Goal: Task Accomplishment & Management: Complete application form

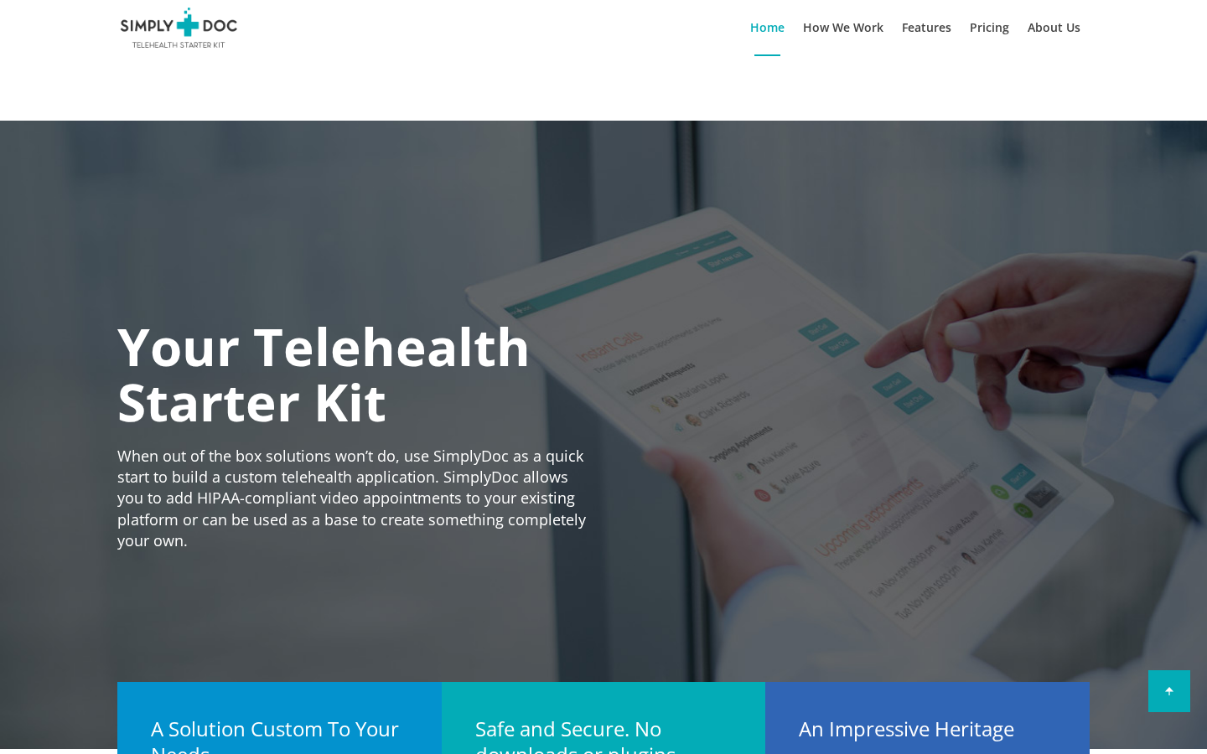
type input "[PERSON_NAME]"
type input "Credit Card Account"
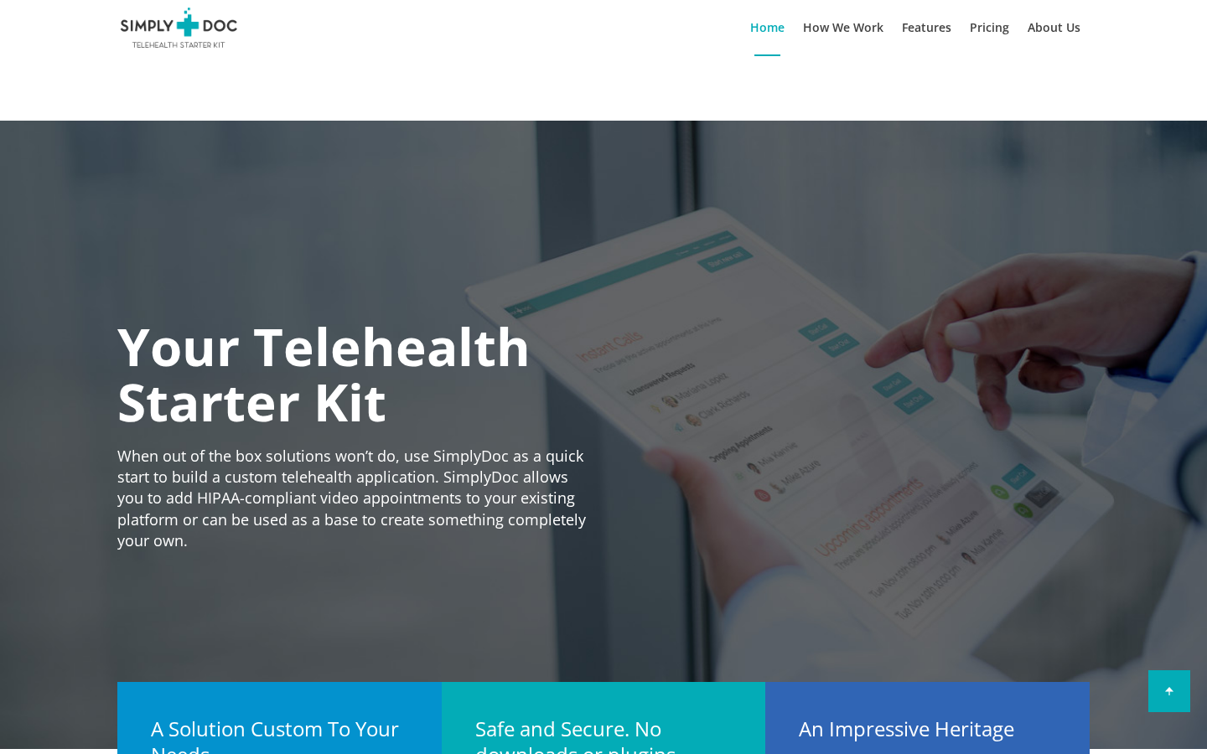
type input "[PERSON_NAME]"
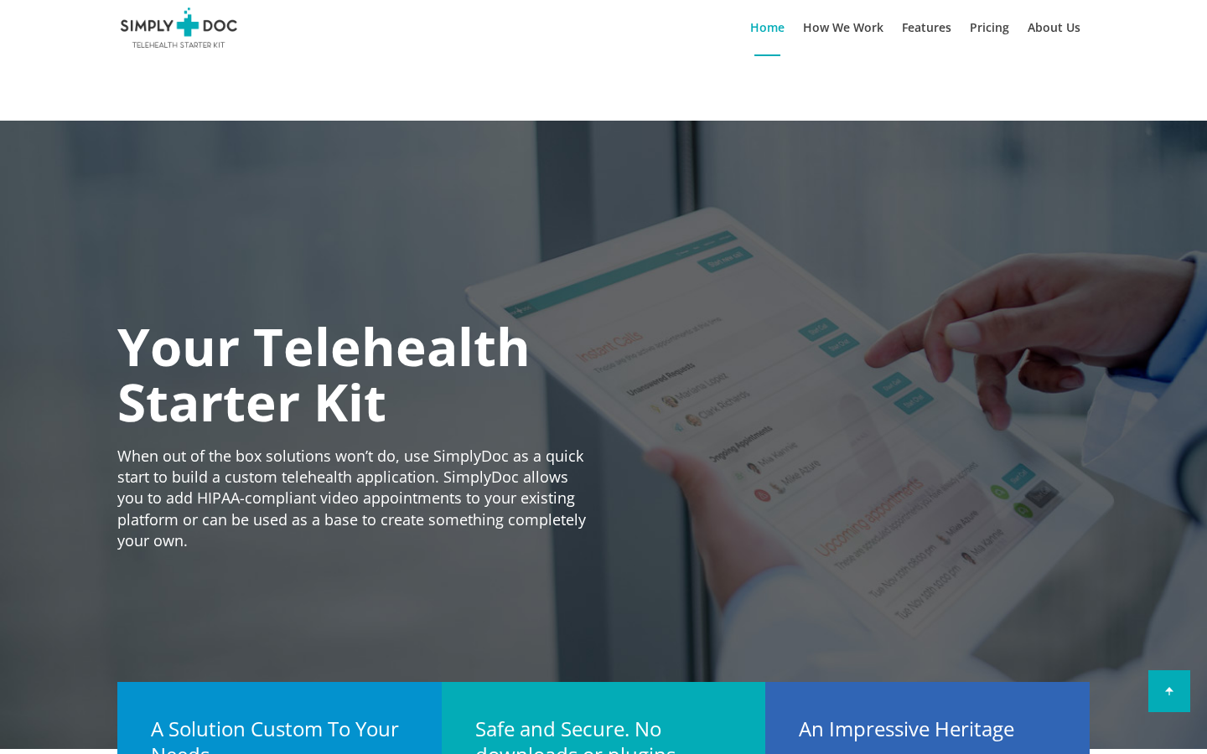
type input "Soft"
type input "[PERSON_NAME]"
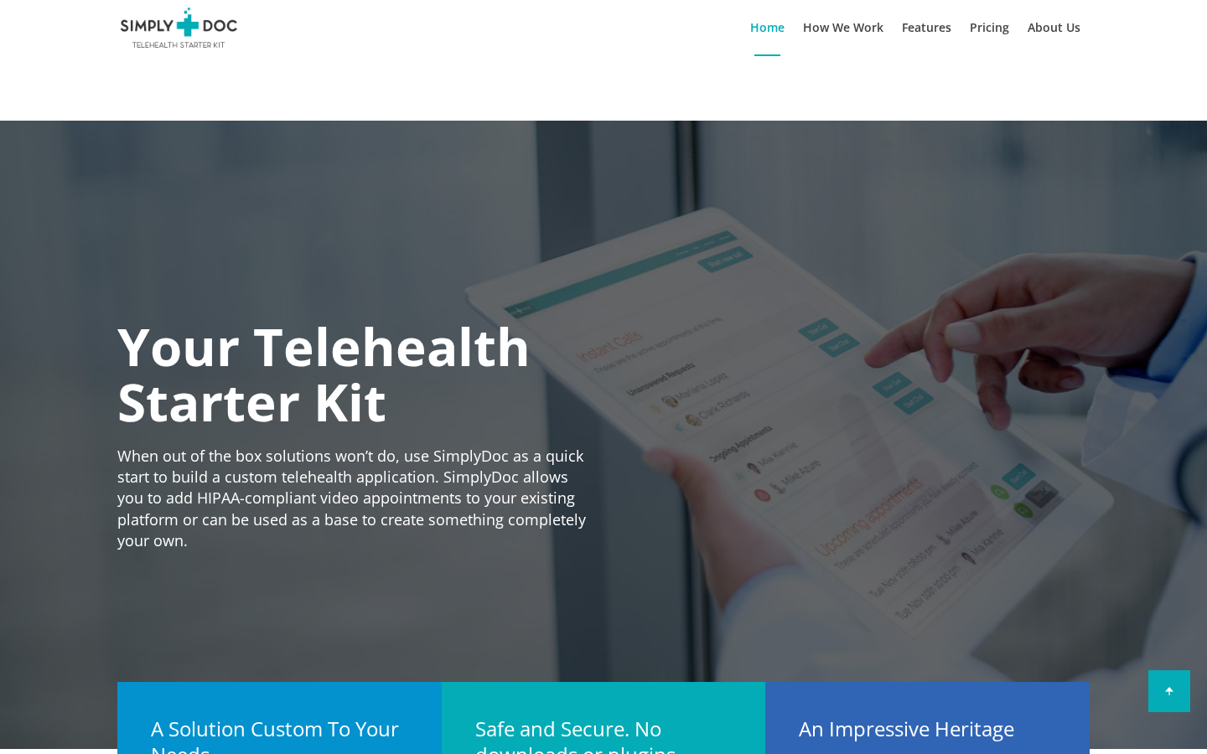
type input "[PERSON_NAME], [PERSON_NAME] and [PERSON_NAME]"
type input "tan"
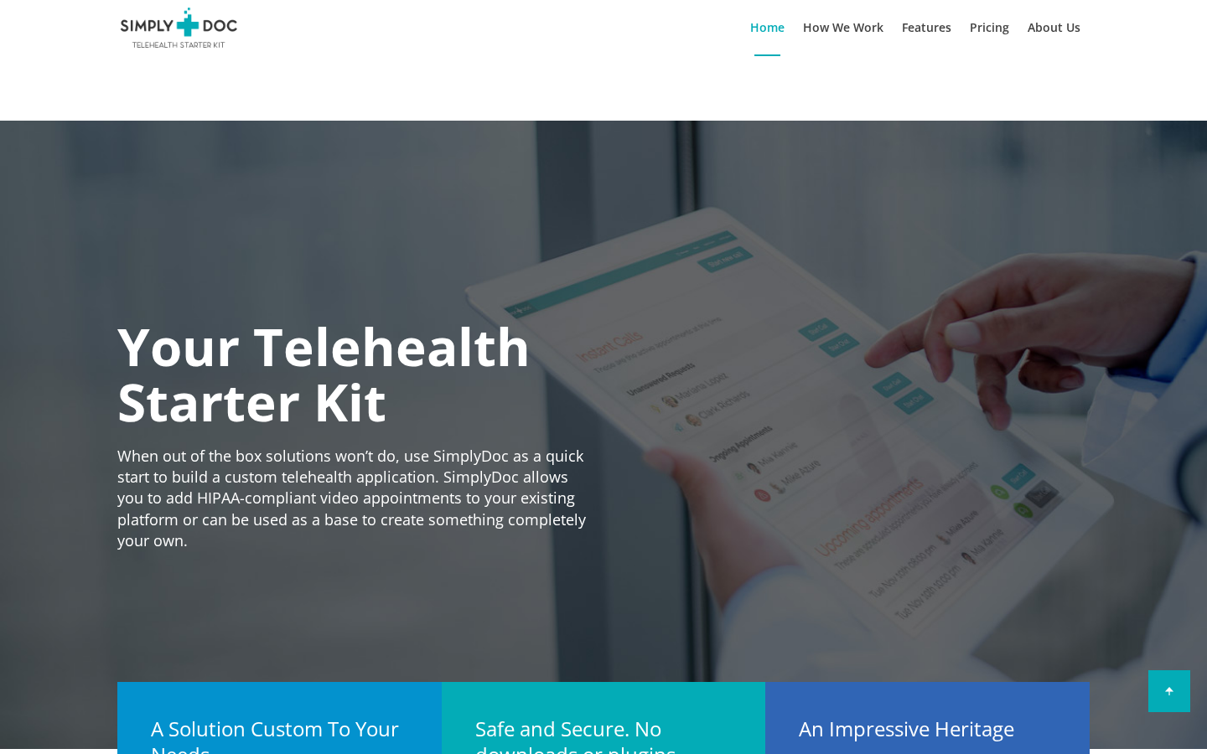
type input "Concrete"
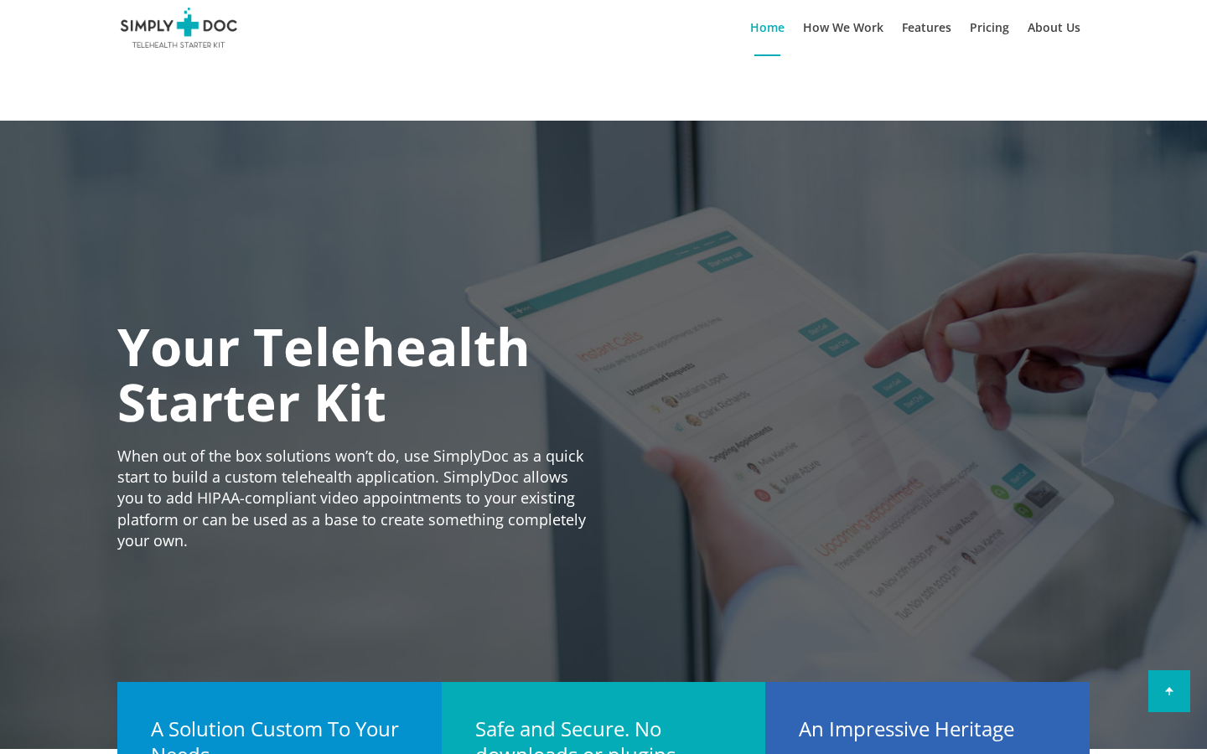
type input "[EMAIL_ADDRESS][DOMAIN_NAME]"
type input "[PERSON_NAME]"
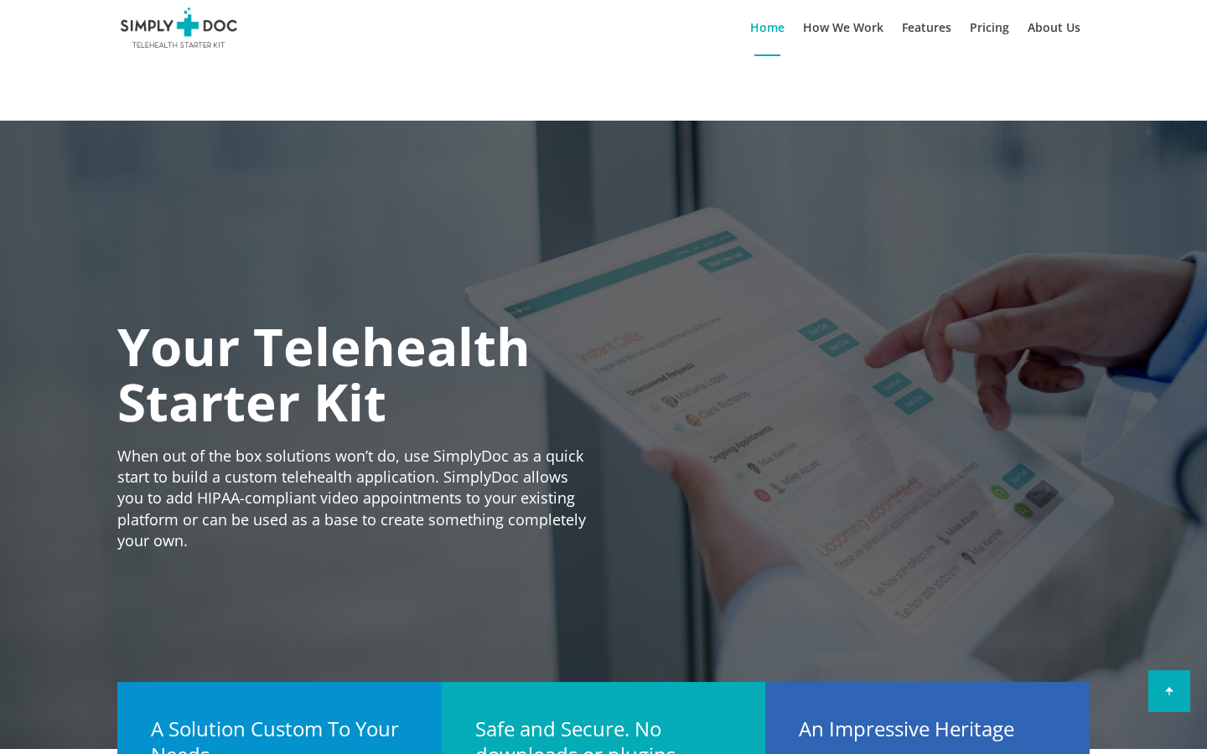
type input "[PERSON_NAME], [PERSON_NAME] and [PERSON_NAME]"
type input "Concrete"
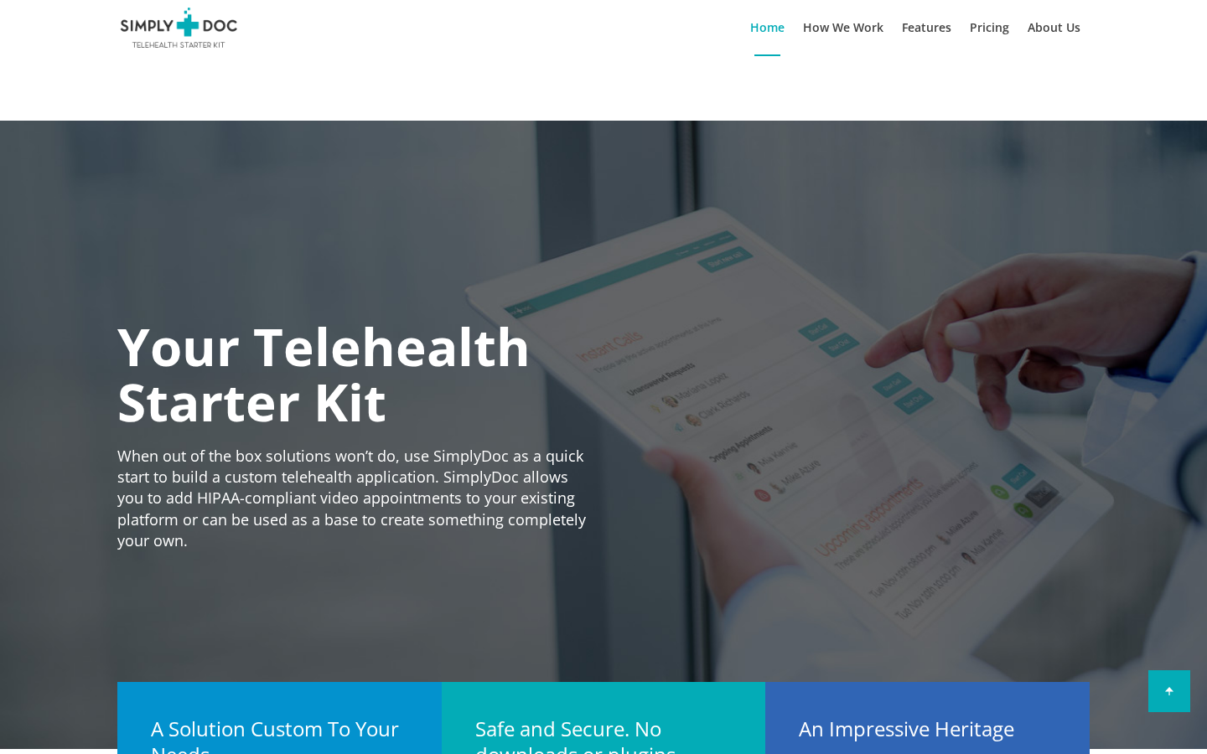
type input "F"
type input "Kléber"
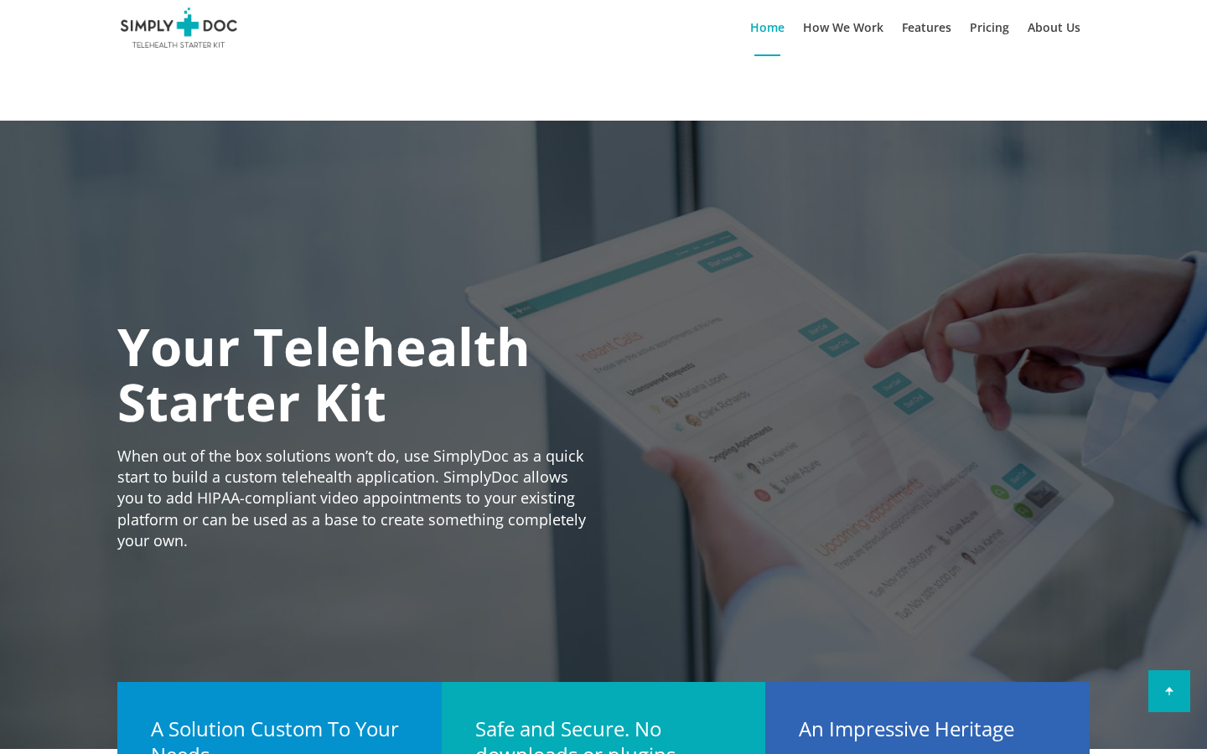
type input "F"
type input "Credit Card Account"
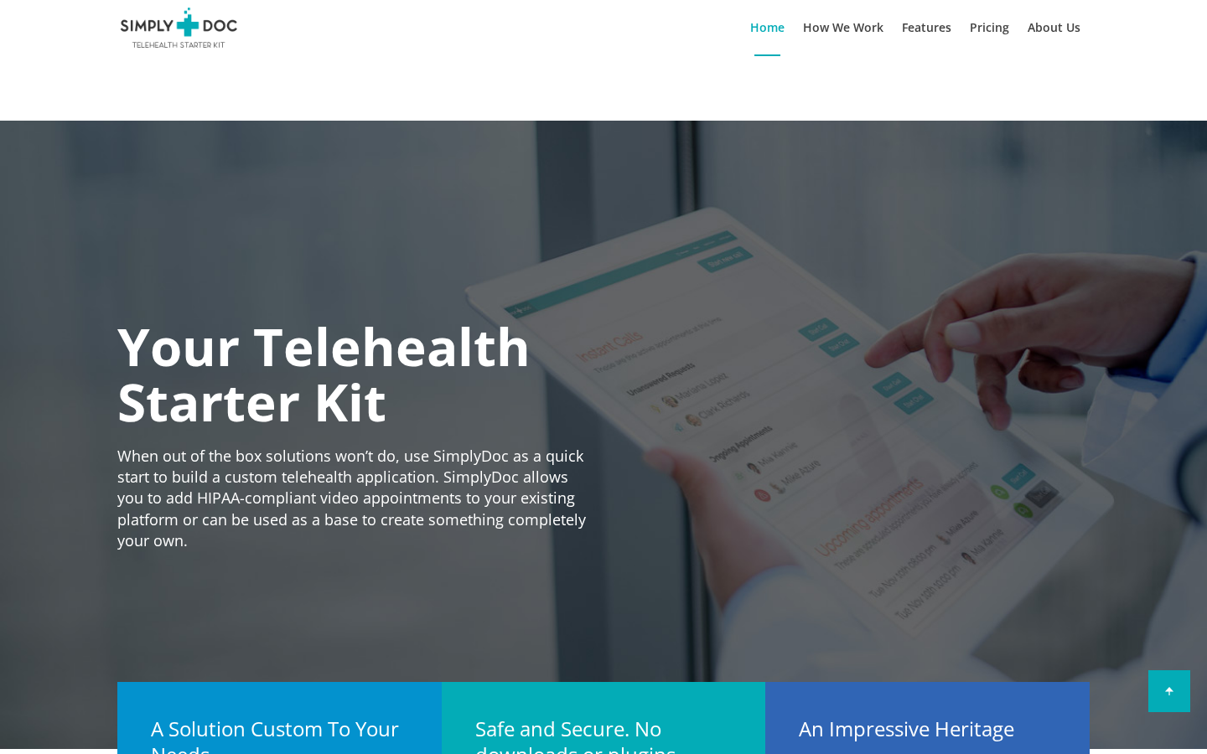
type input "[PERSON_NAME]"
type input "O"
type input "[PERSON_NAME]"
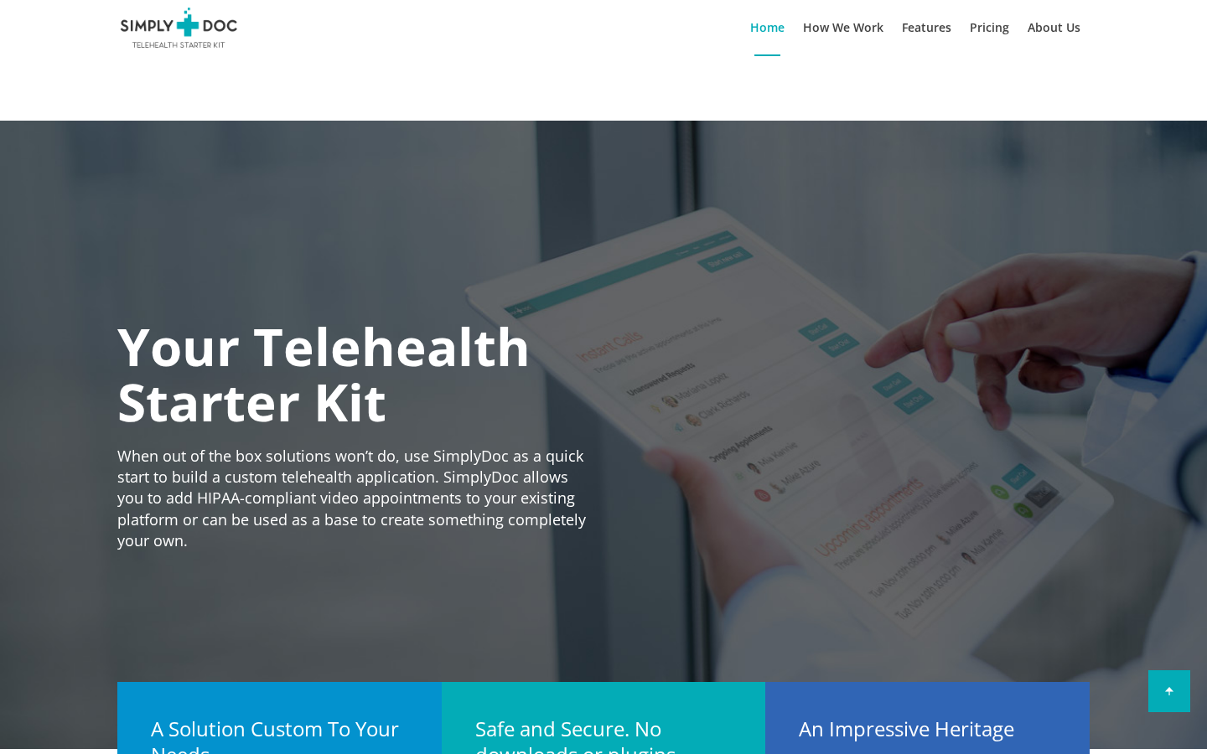
type input "O"
type input "invoice"
type input "[PERSON_NAME]"
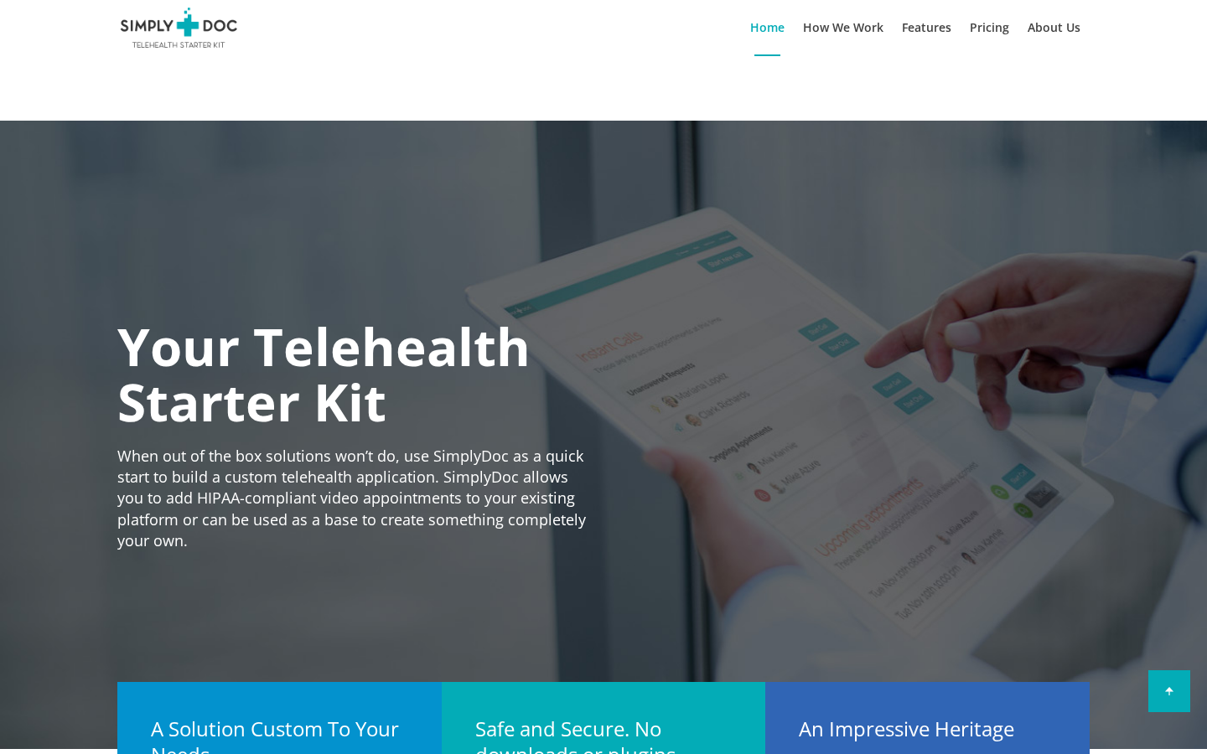
type input "valho"
type input "[PERSON_NAME]"
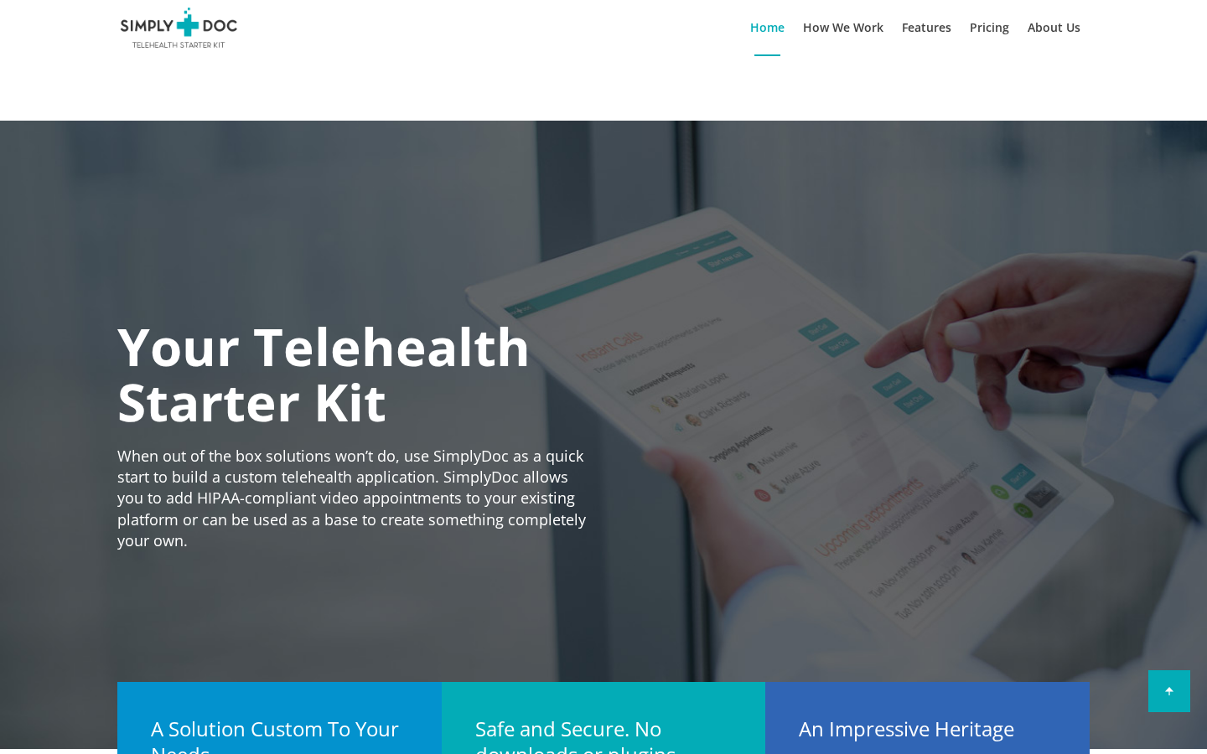
type input "valho"
type input "[PERSON_NAME]"
type input "valho"
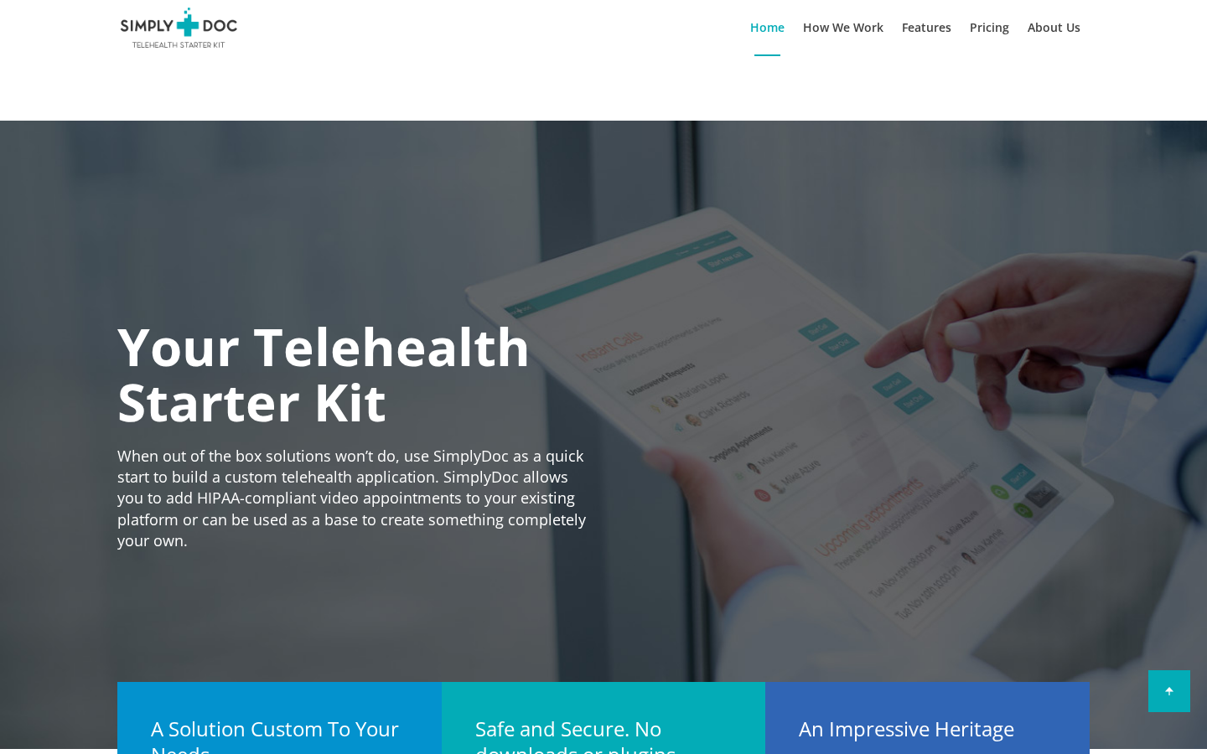
type input "withdrawal"
type input "[PERSON_NAME], [PERSON_NAME] and [PERSON_NAME]"
type input "C"
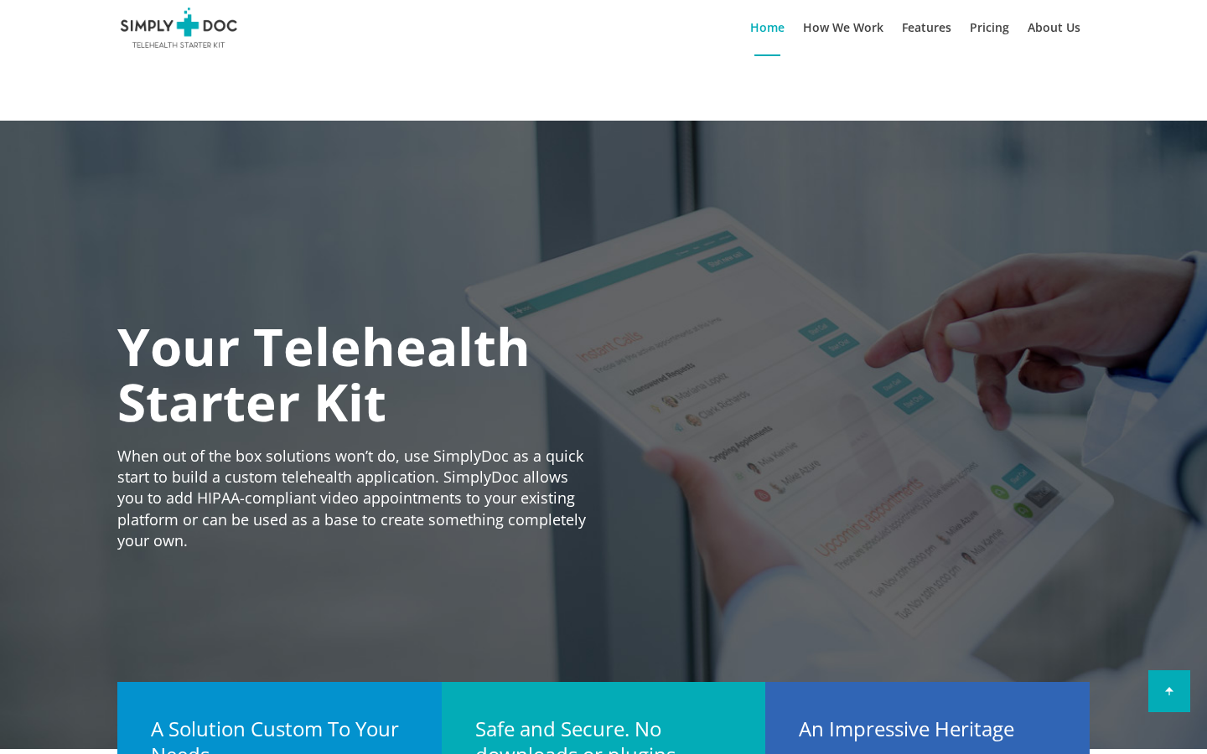
type input "Alameda"
type input "Concrete"
type input "i"
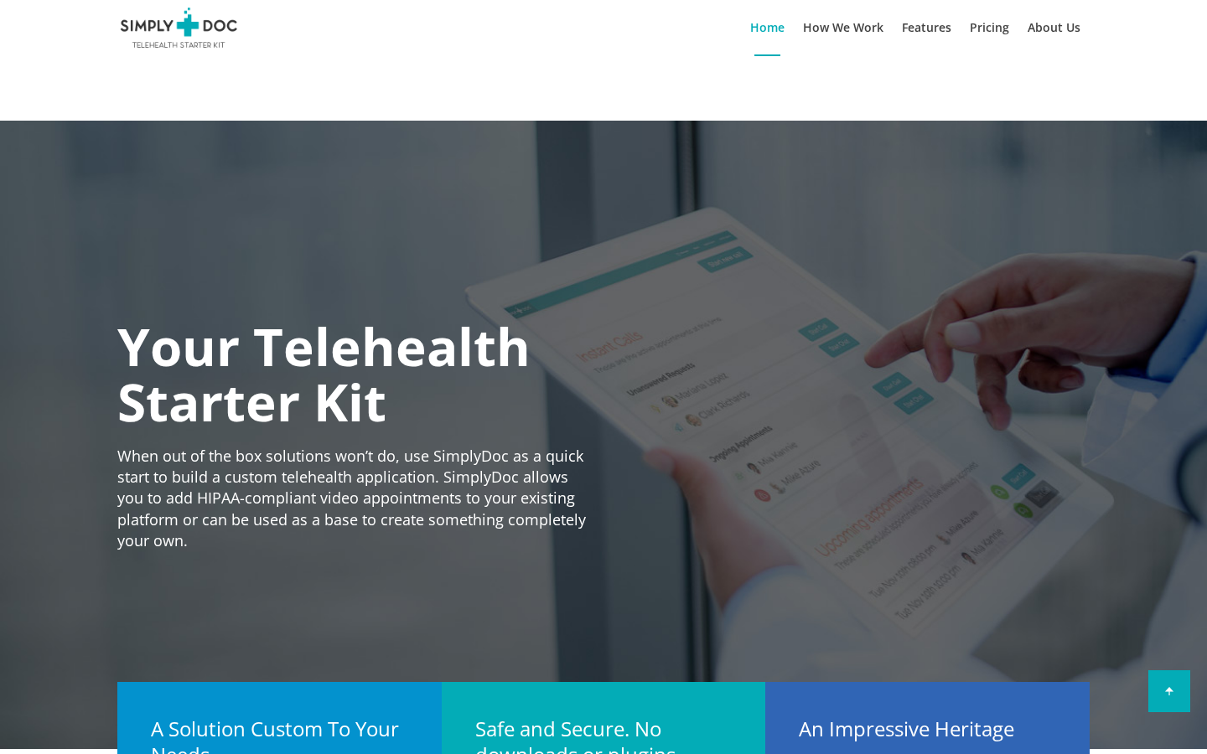
type input "[EMAIL_ADDRESS][DOMAIN_NAME]"
type input "F"
type input "Kléber"
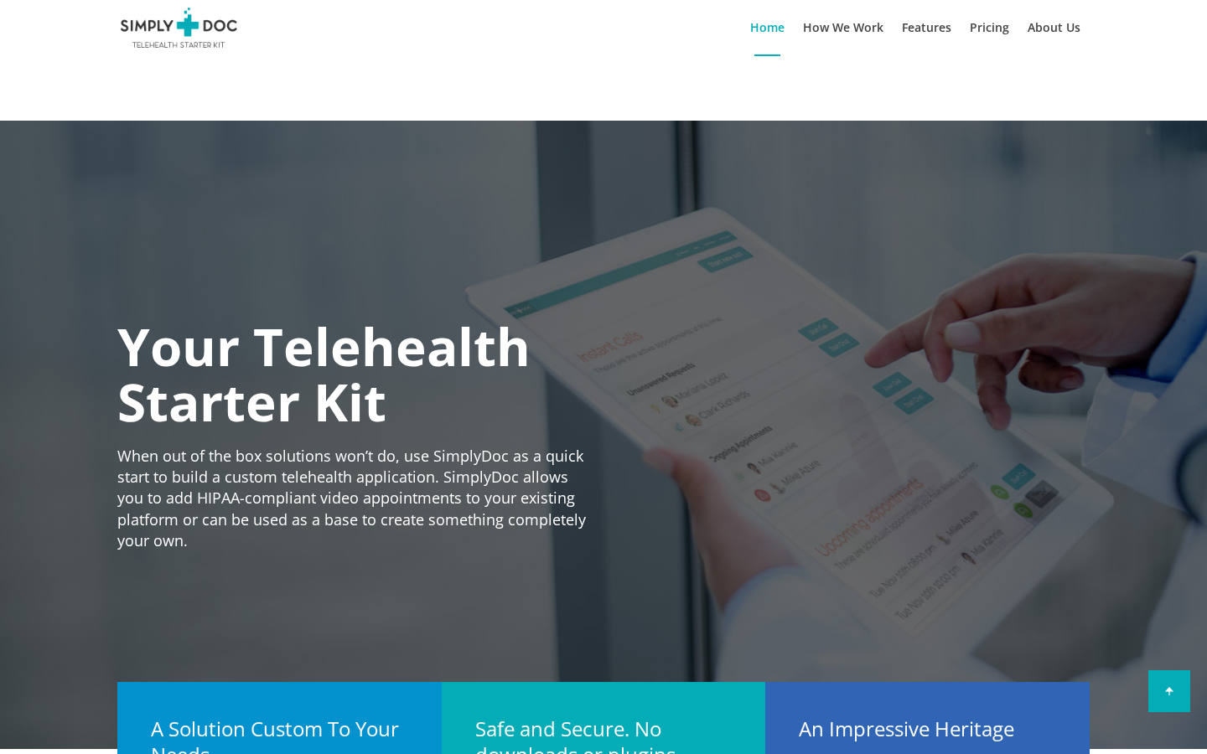
type input "O"
type input "[PERSON_NAME]"
type input "valho"
type input "[PERSON_NAME]"
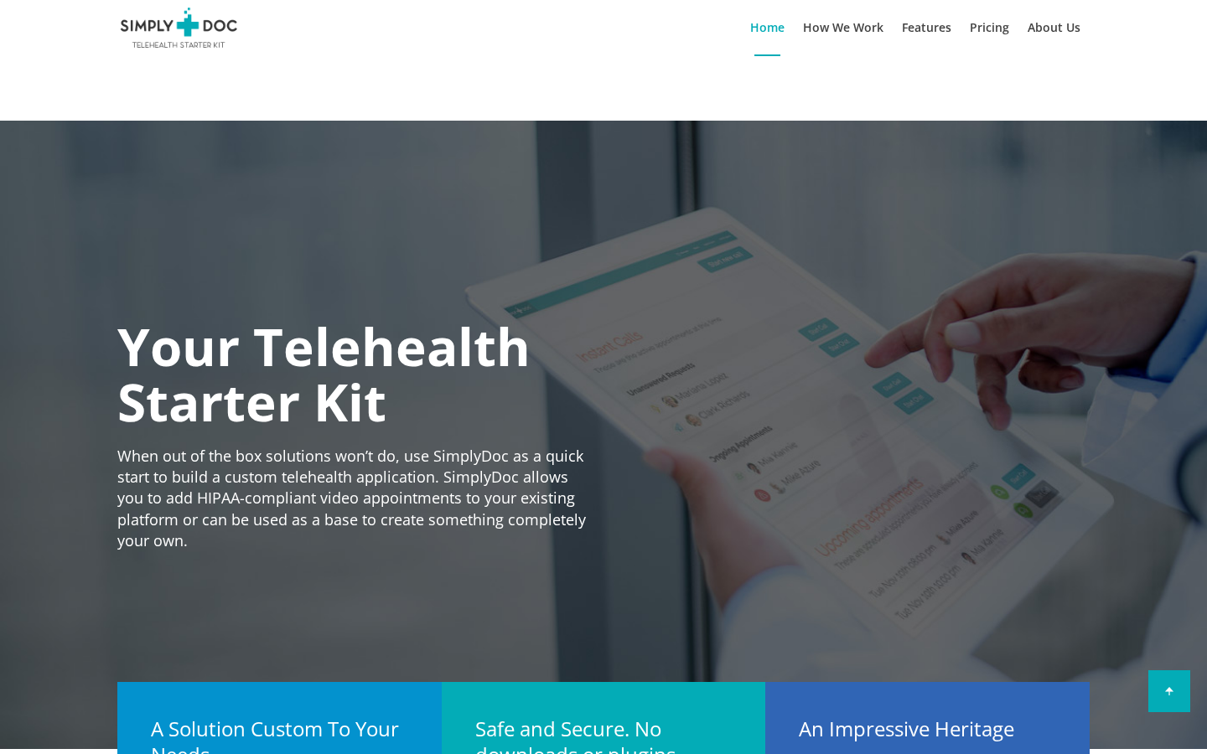
type input "C"
type input "Alameda"
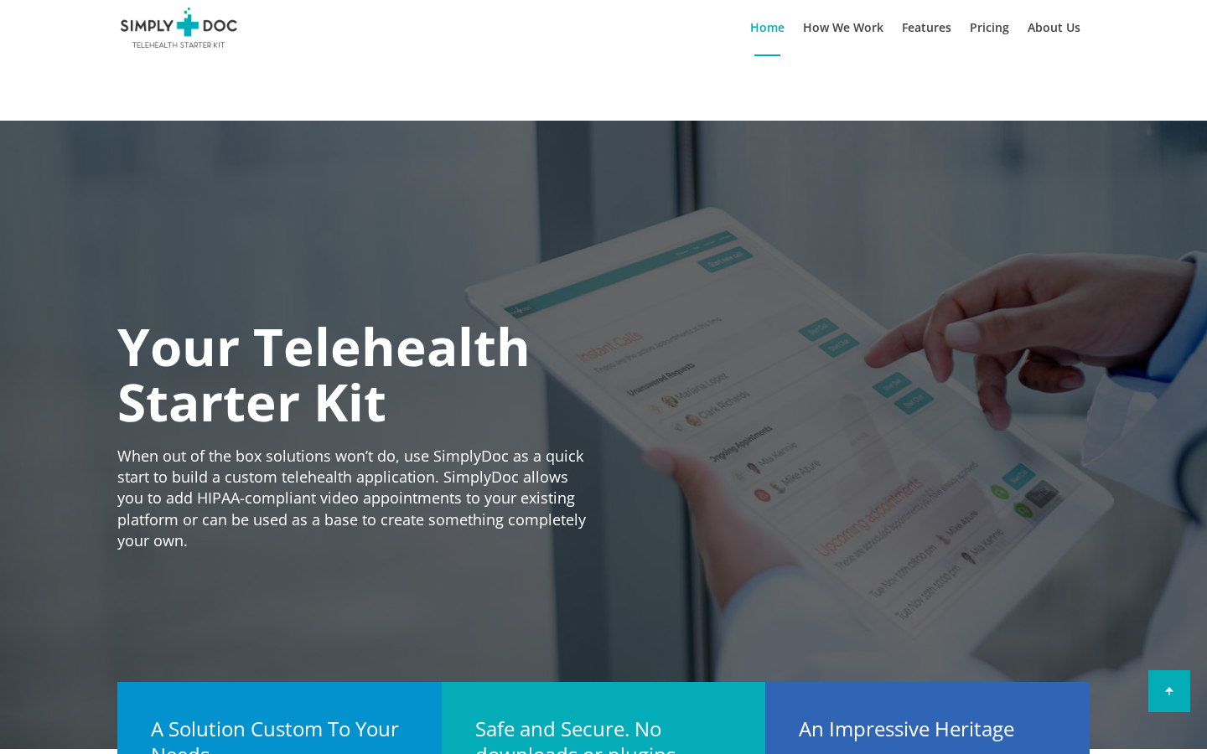
scroll to position [0, 0]
type input "i"
type input "[EMAIL_ADDRESS][DOMAIN_NAME]"
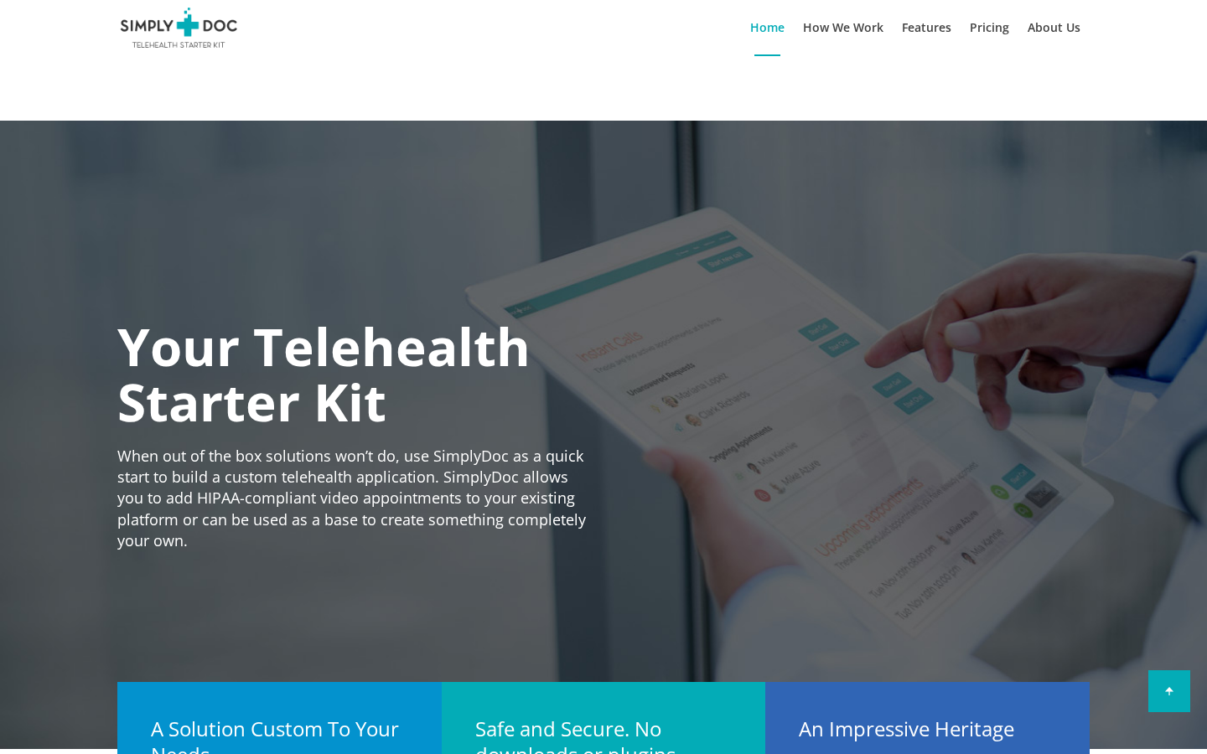
type input "K"
type input "Kléber"
type input "S"
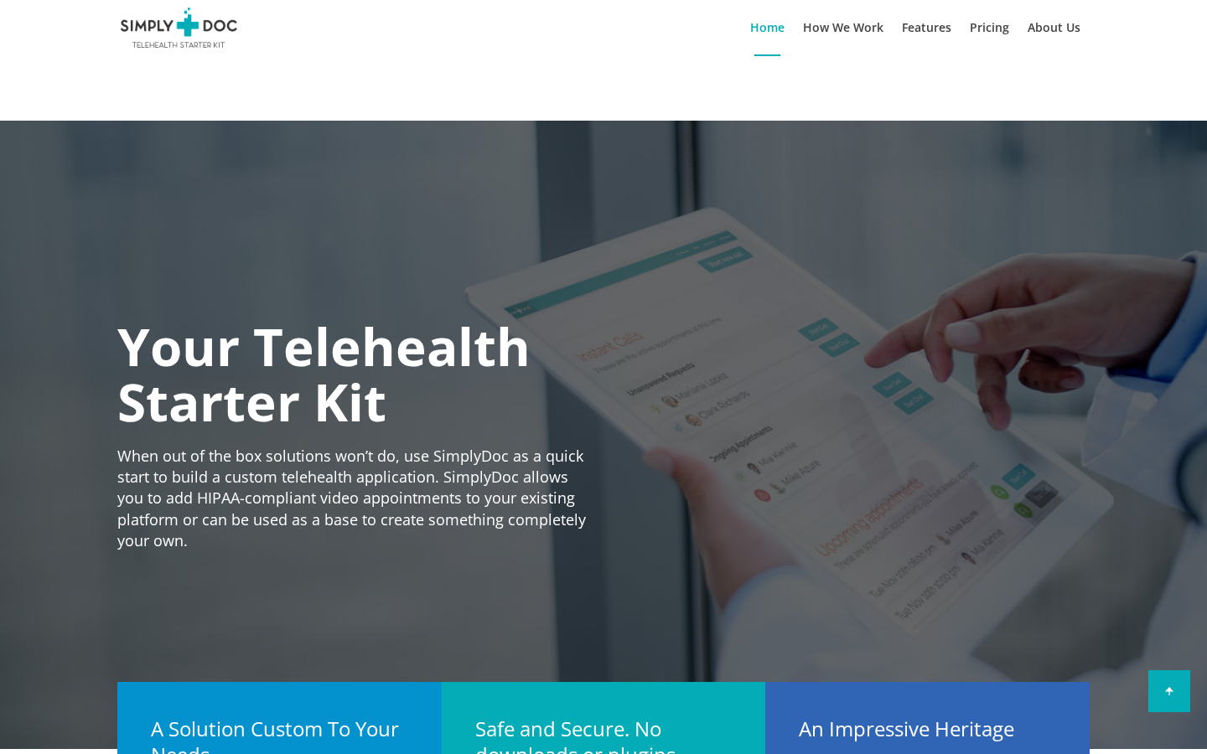
type input "[PERSON_NAME]"
type input "A"
type input "[PERSON_NAME]"
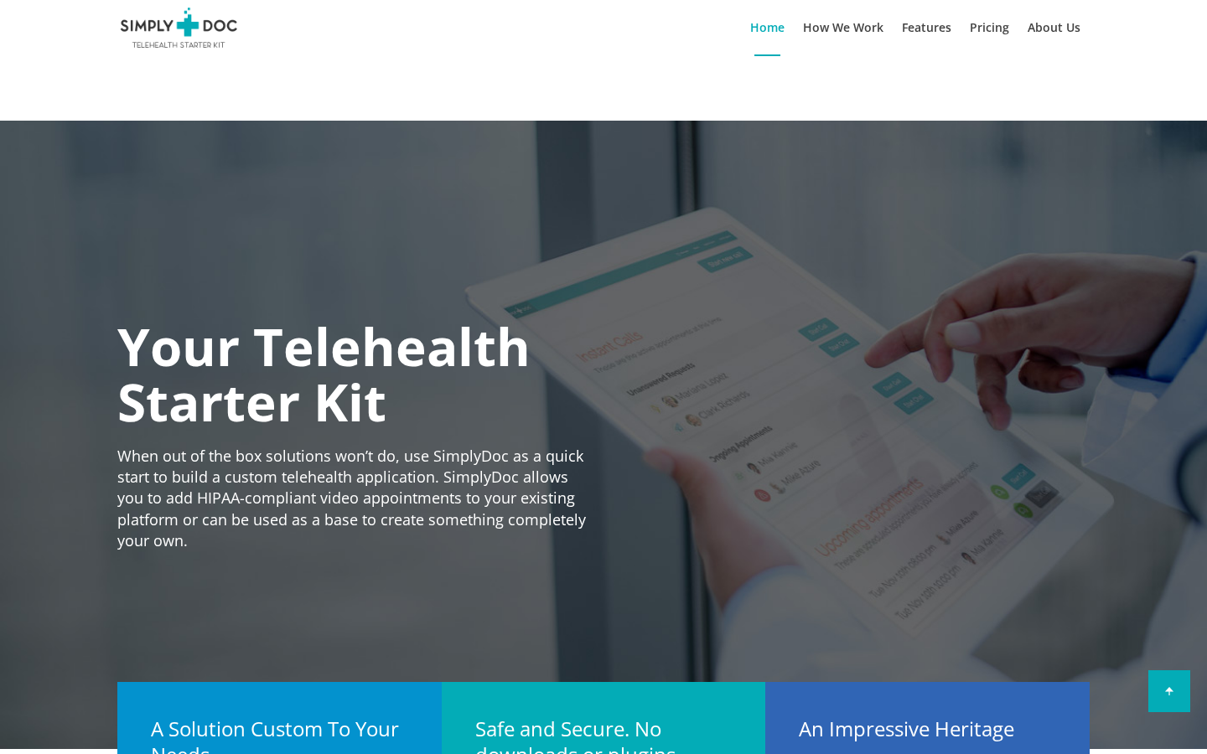
type input "A"
type input "Alameda"
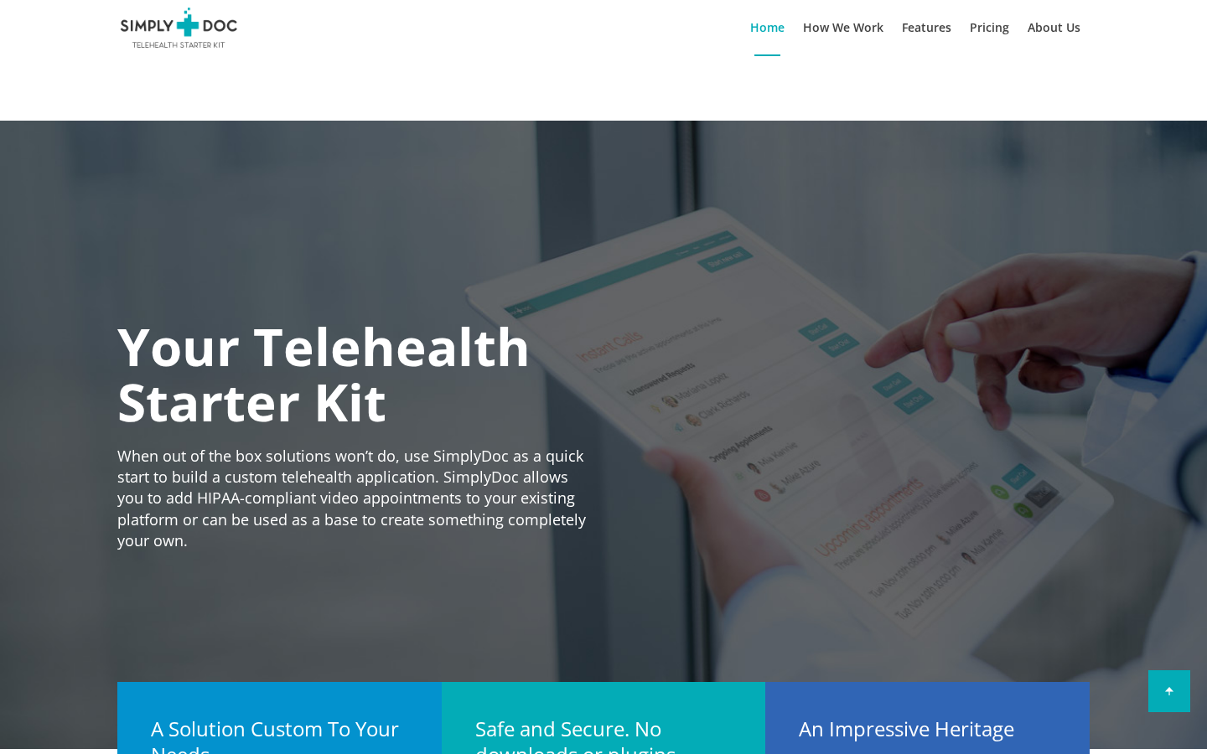
scroll to position [0, 0]
type input "i"
type input "[EMAIL_ADDRESS][DOMAIN_NAME]"
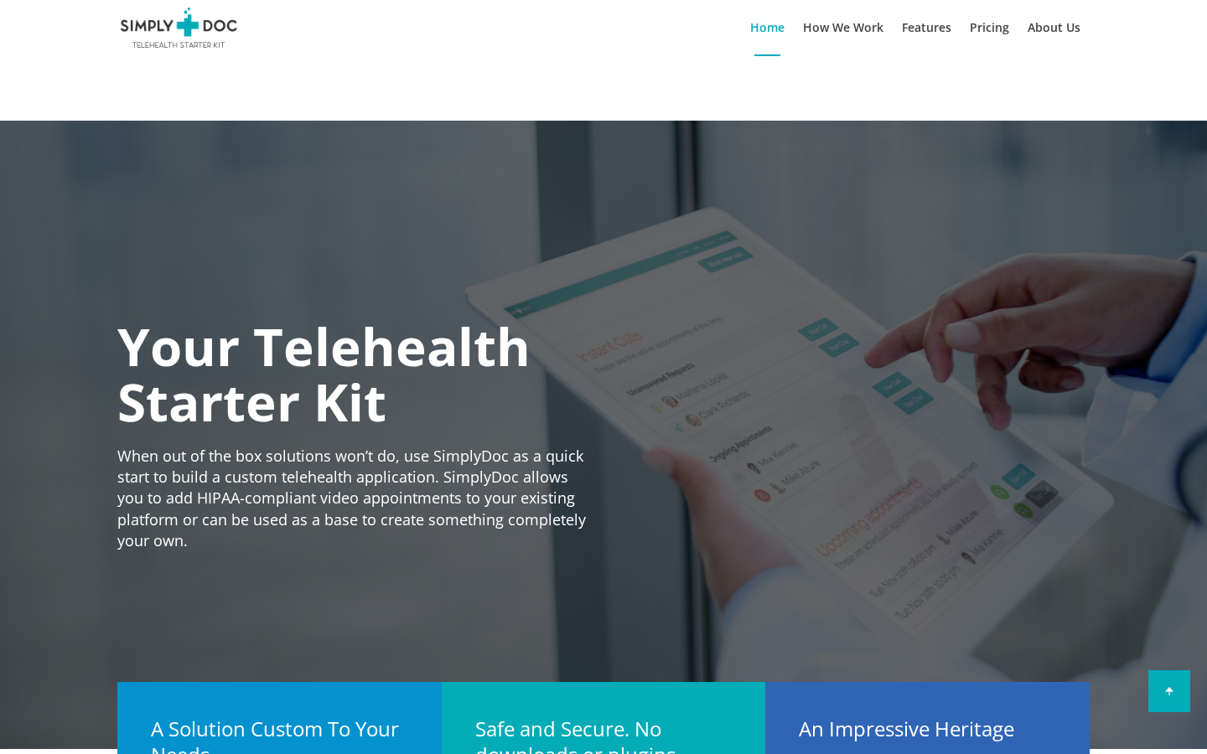
type input "K"
type input "Kléber"
type input "S"
type input "[PERSON_NAME]"
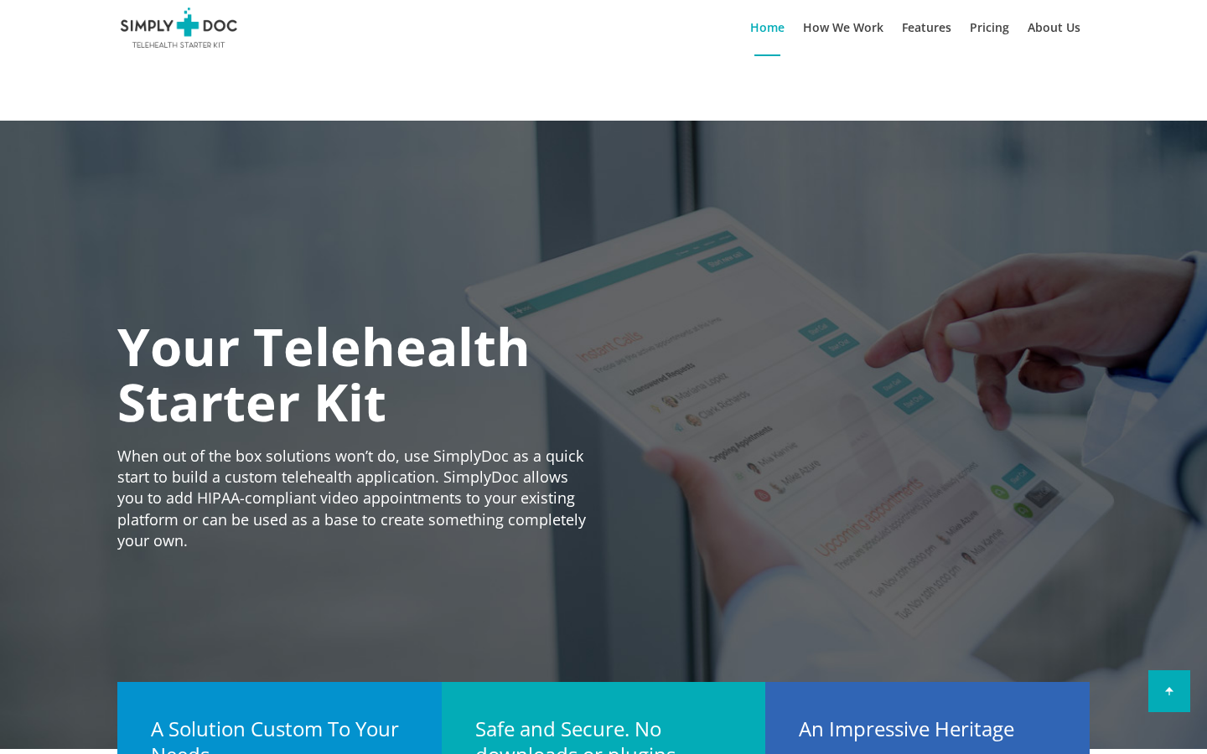
type input "A"
type input "[PERSON_NAME]"
type input "A"
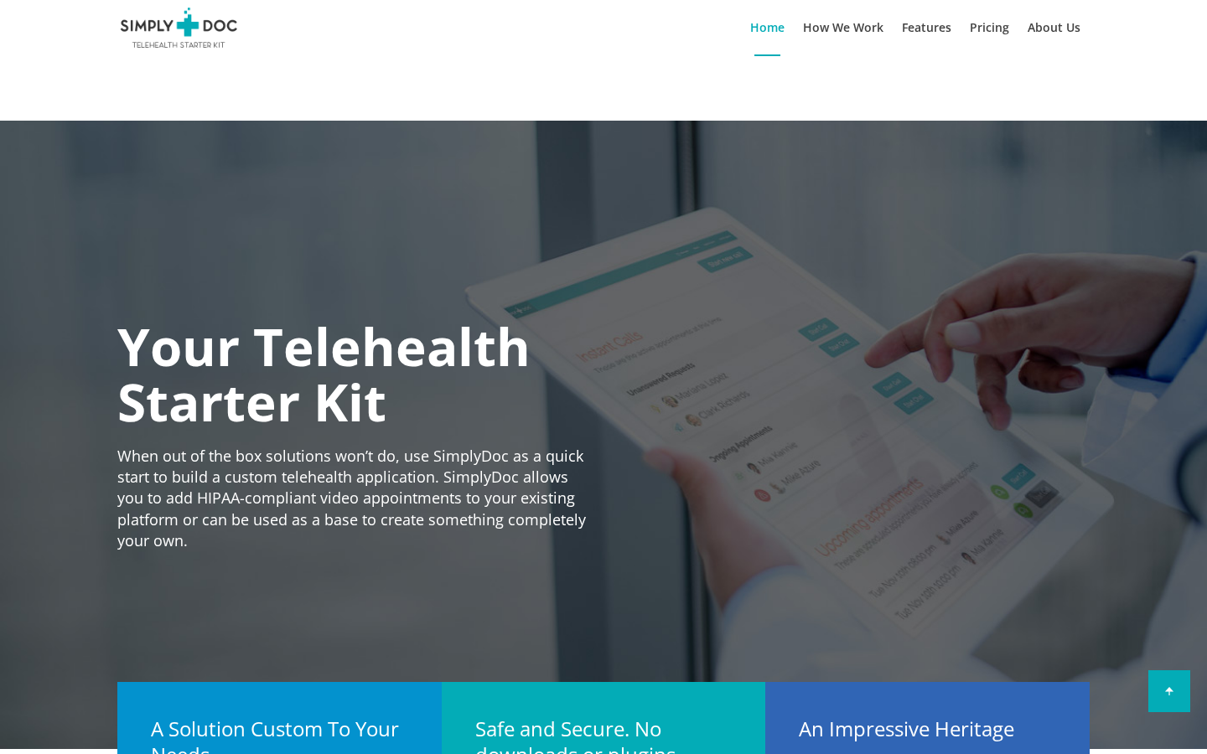
type input "Alameda"
